Goal: Transaction & Acquisition: Obtain resource

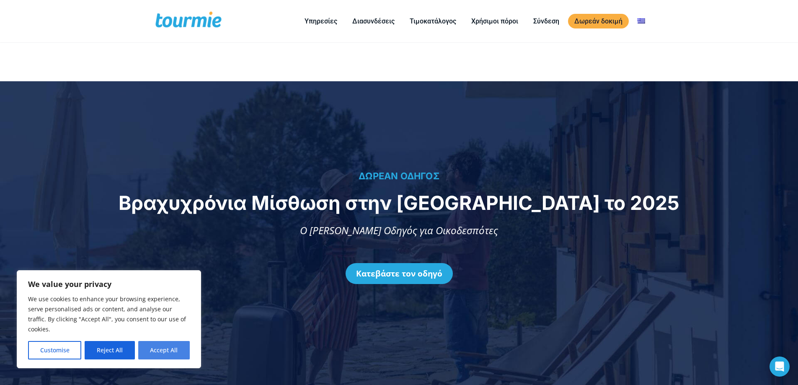
click at [168, 347] on button "Accept All" at bounding box center [164, 350] width 52 height 18
checkbox input "true"
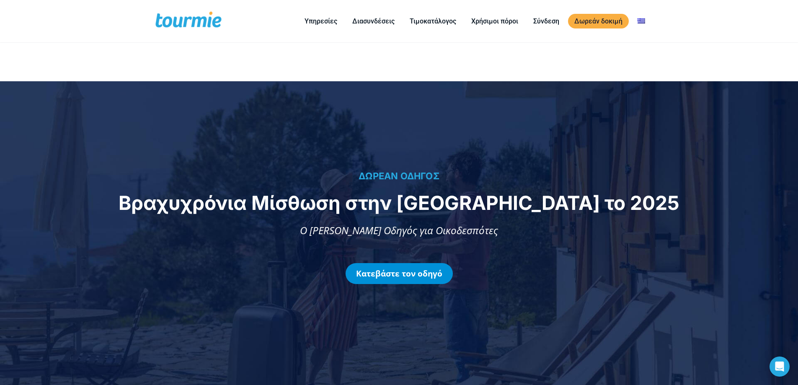
click at [396, 272] on link "Κατεβάστε τον οδηγό" at bounding box center [399, 273] width 107 height 21
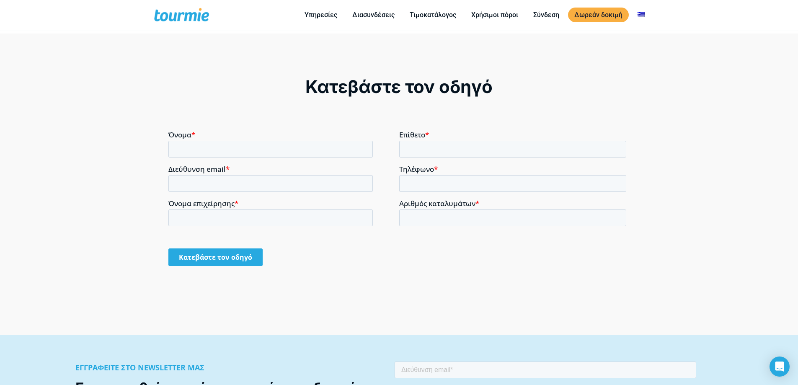
scroll to position [692, 0]
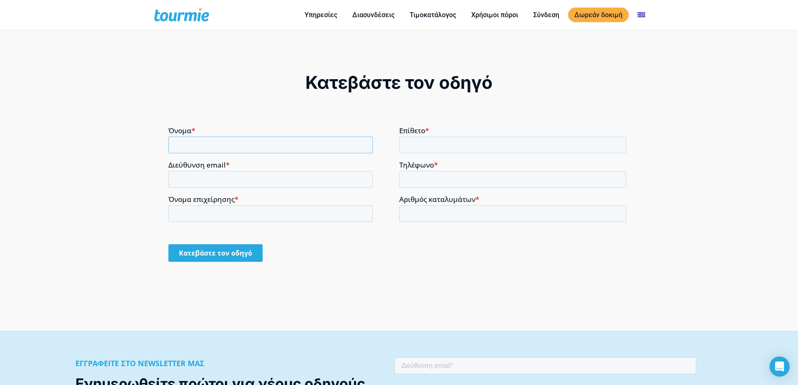
drag, startPoint x: 213, startPoint y: 147, endPoint x: 208, endPoint y: 145, distance: 5.8
click at [213, 147] on input "Όνομα *" at bounding box center [270, 144] width 205 height 17
type input "ZAK"
type input "Levis"
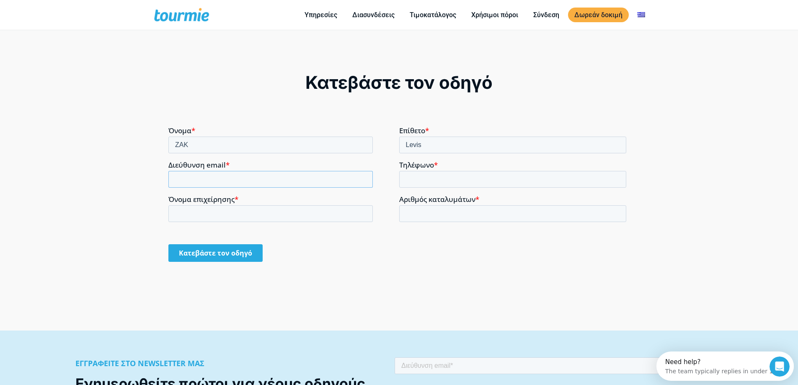
type input "[EMAIL_ADDRESS][DOMAIN_NAME]"
type input "[PHONE_NUMBER]"
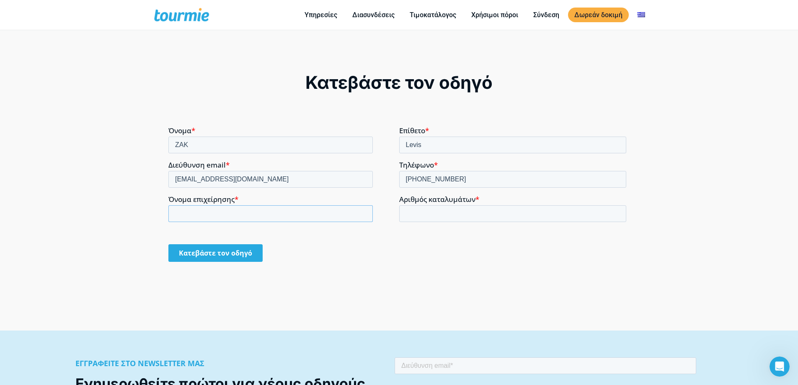
click at [318, 213] on input "Όνομα επιχείρησης *" at bounding box center [270, 213] width 205 height 17
type input "hhhh"
type input "1"
click at [228, 250] on input "Κατεβάστε τον οδηγό" at bounding box center [215, 253] width 94 height 18
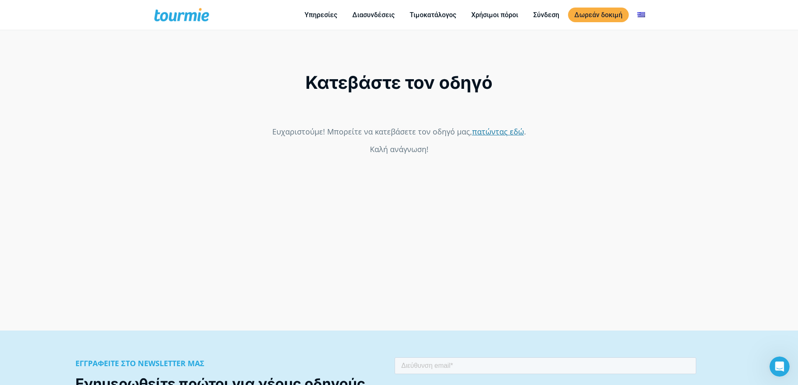
click at [483, 131] on link "πατώντας εδώ" at bounding box center [498, 131] width 52 height 10
